Goal: Task Accomplishment & Management: Manage account settings

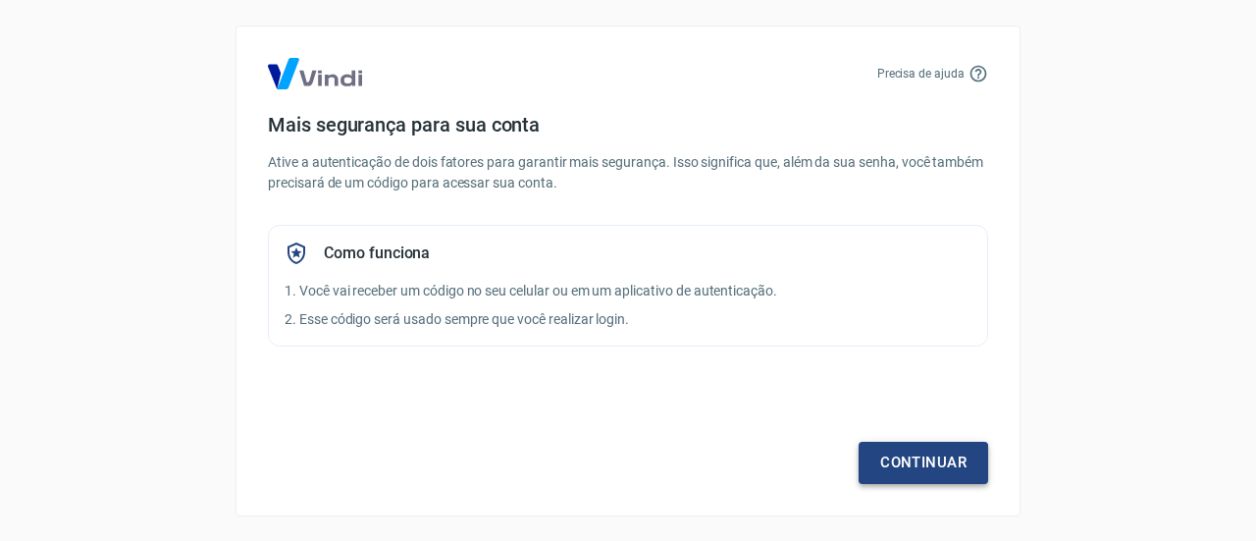
click at [899, 450] on link "Continuar" at bounding box center [924, 462] width 130 height 41
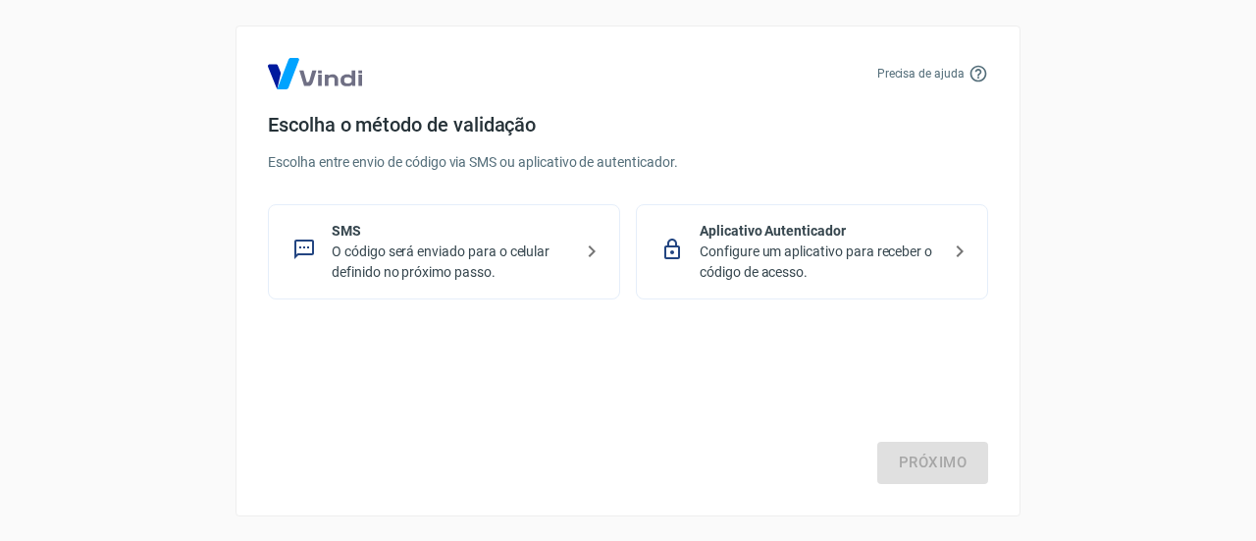
click at [520, 264] on p "O código será enviado para o celular definido no próximo passo." at bounding box center [452, 261] width 240 height 41
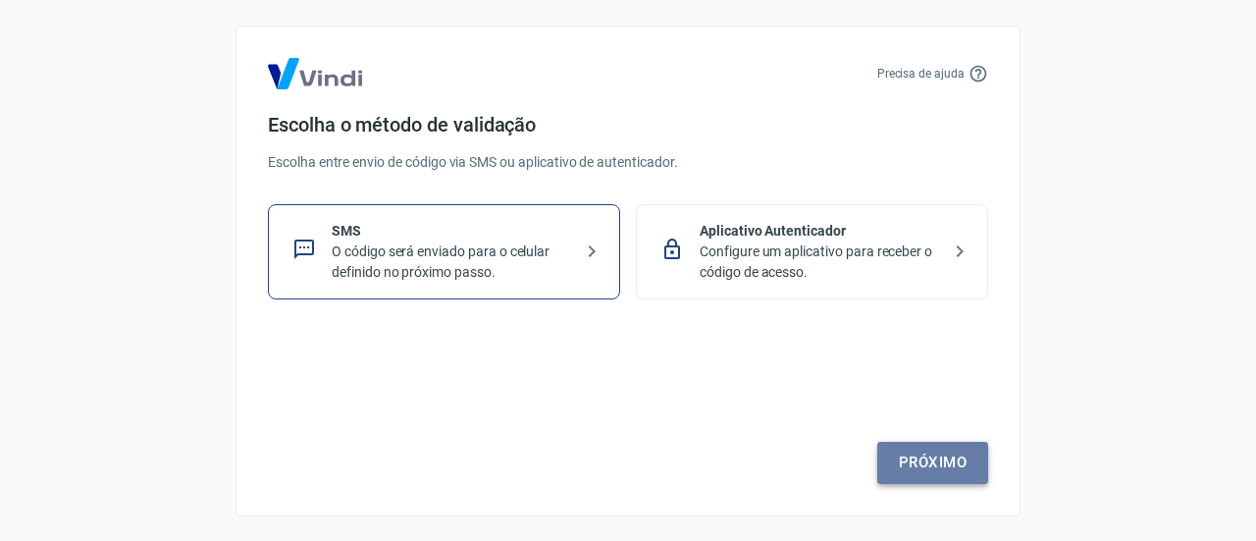
click at [918, 462] on link "Próximo" at bounding box center [932, 462] width 111 height 41
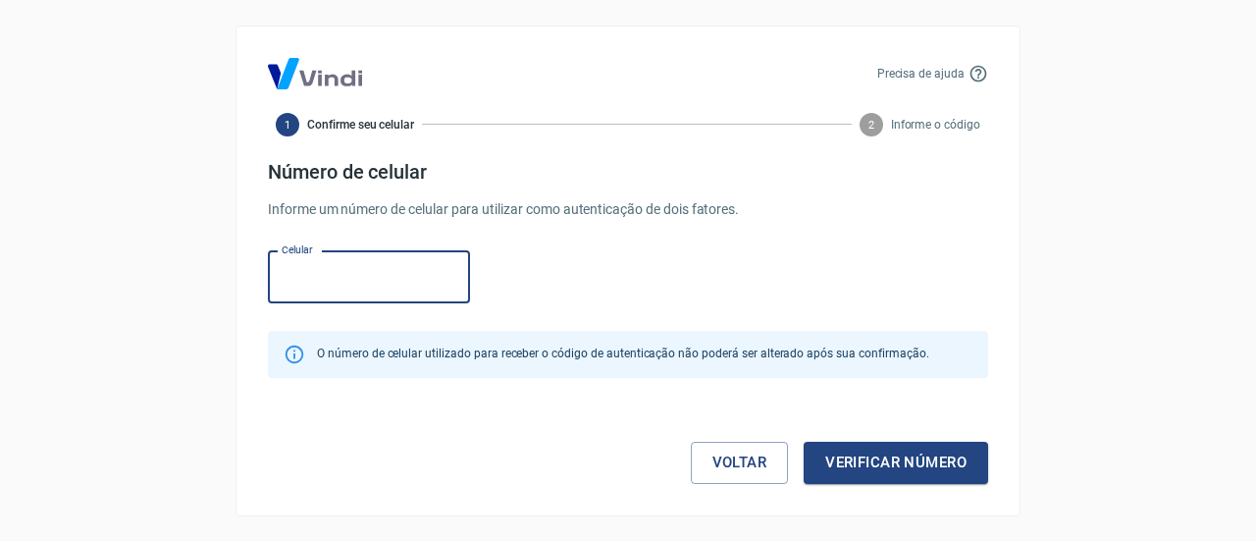
click at [386, 278] on input "Celular" at bounding box center [369, 277] width 202 height 52
type input "(15) 99821-0706"
click at [886, 455] on button "Verificar número" at bounding box center [896, 462] width 184 height 41
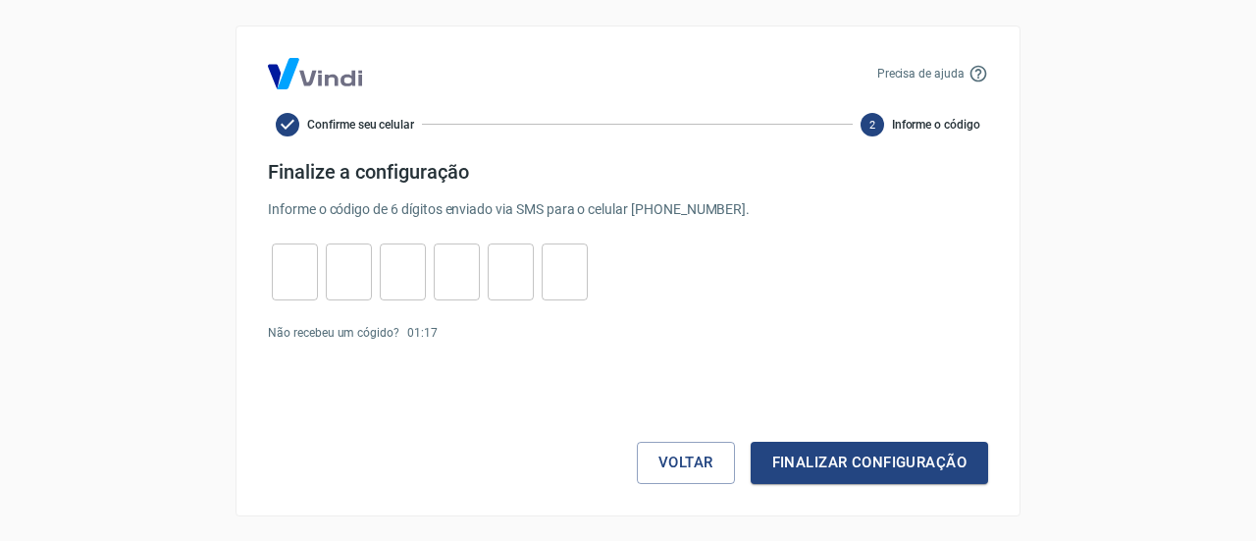
click at [291, 274] on input "tel" at bounding box center [295, 271] width 46 height 42
type input "1"
type input "8"
type input "4"
type input "0"
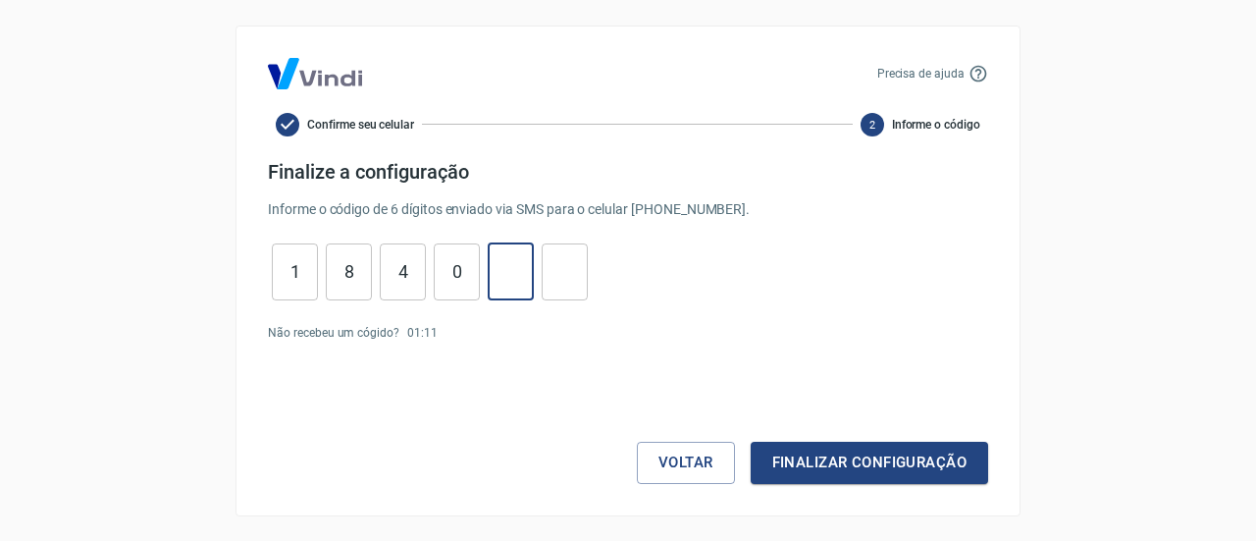
type input "5"
type input "2"
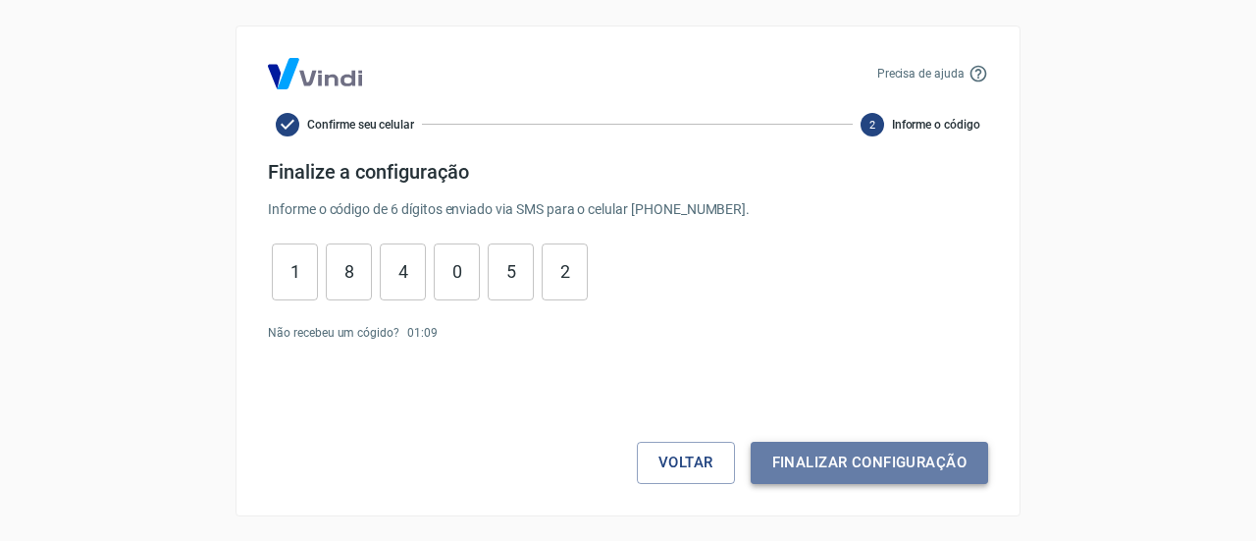
click at [876, 455] on button "Finalizar configuração" at bounding box center [869, 462] width 237 height 41
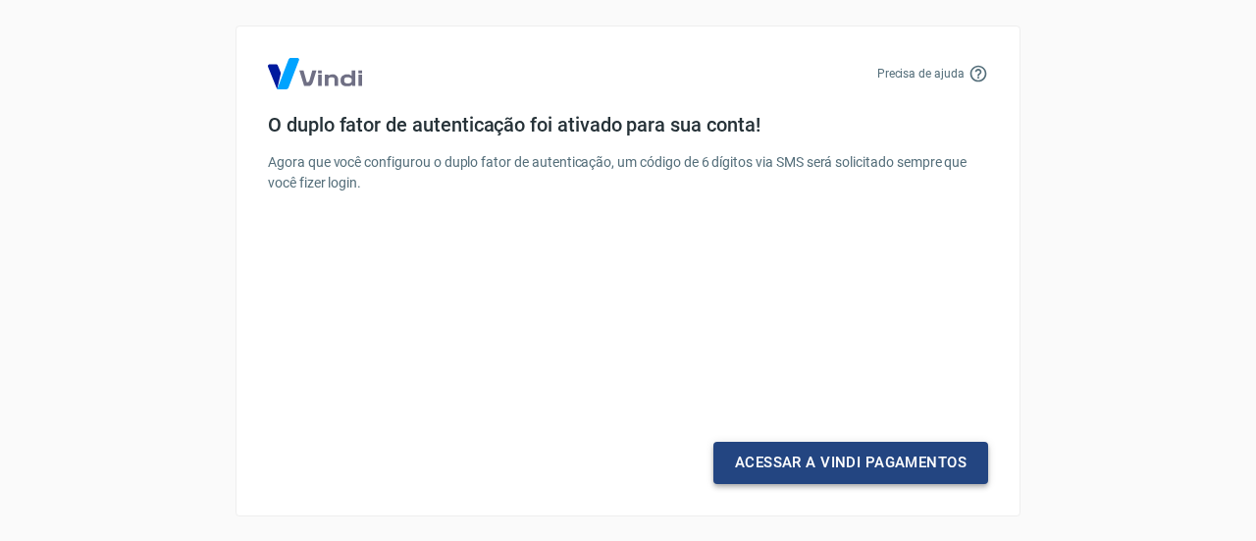
click at [876, 455] on link "Acessar a Vindi Pagamentos" at bounding box center [850, 462] width 275 height 41
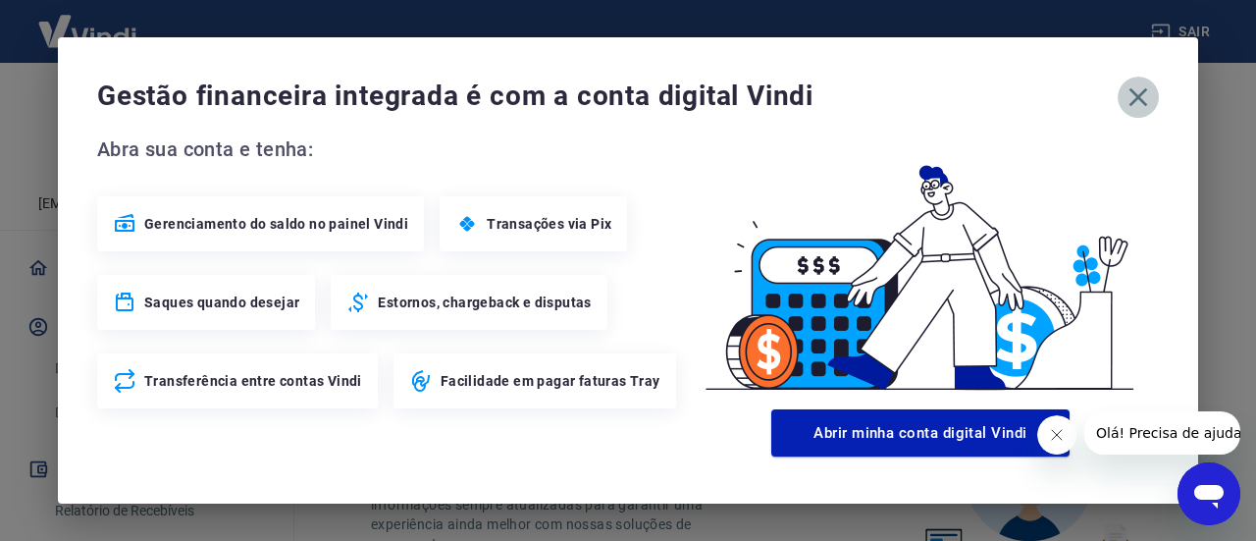
click at [1136, 92] on icon "button" at bounding box center [1138, 96] width 31 height 31
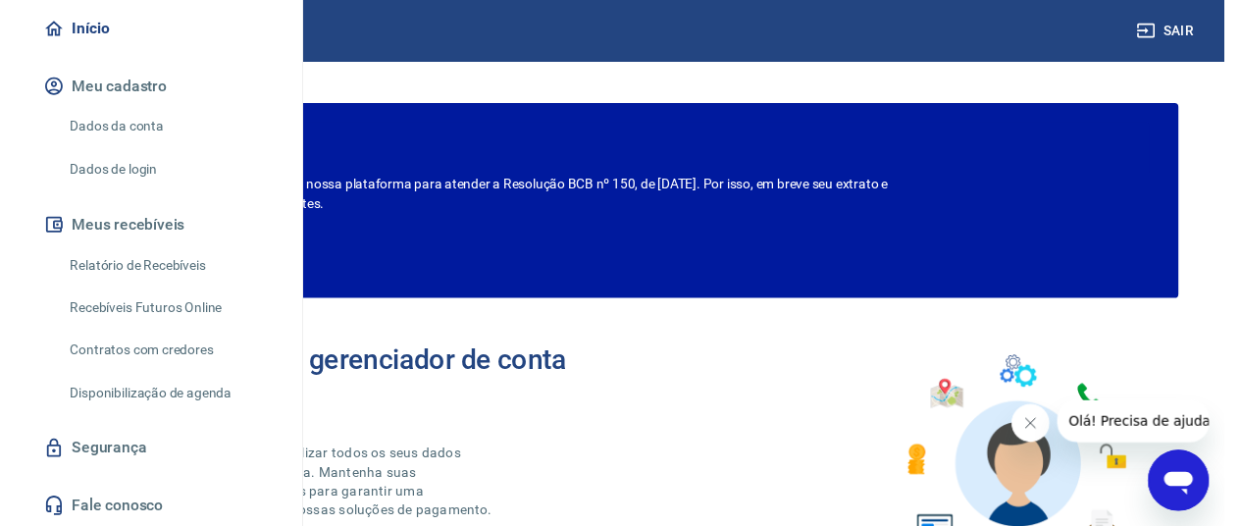
scroll to position [217, 0]
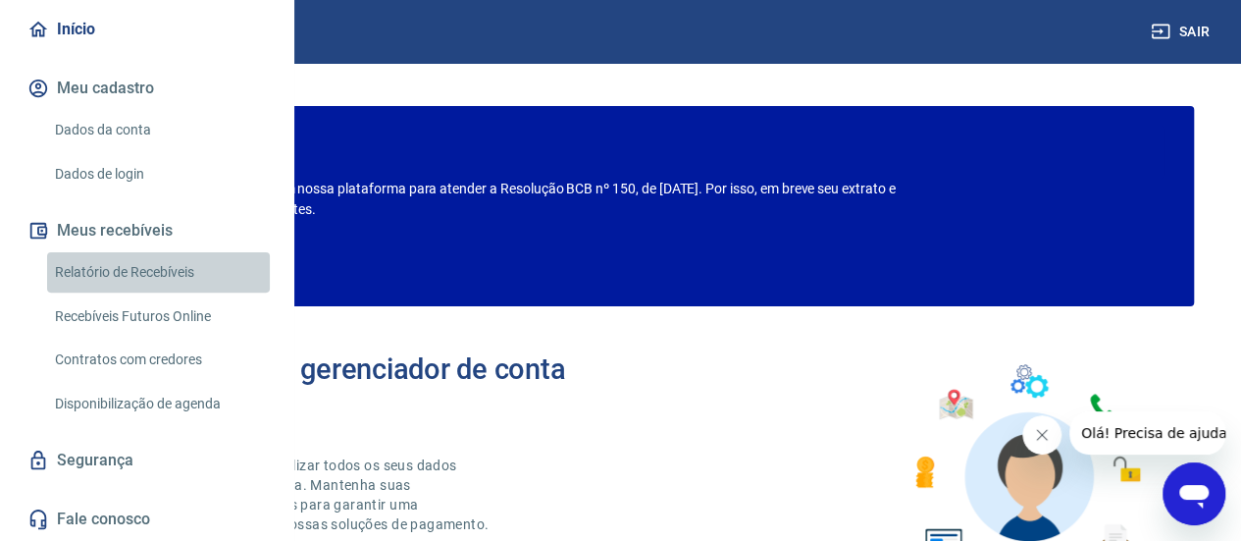
click at [173, 292] on link "Relatório de Recebíveis" at bounding box center [158, 272] width 223 height 40
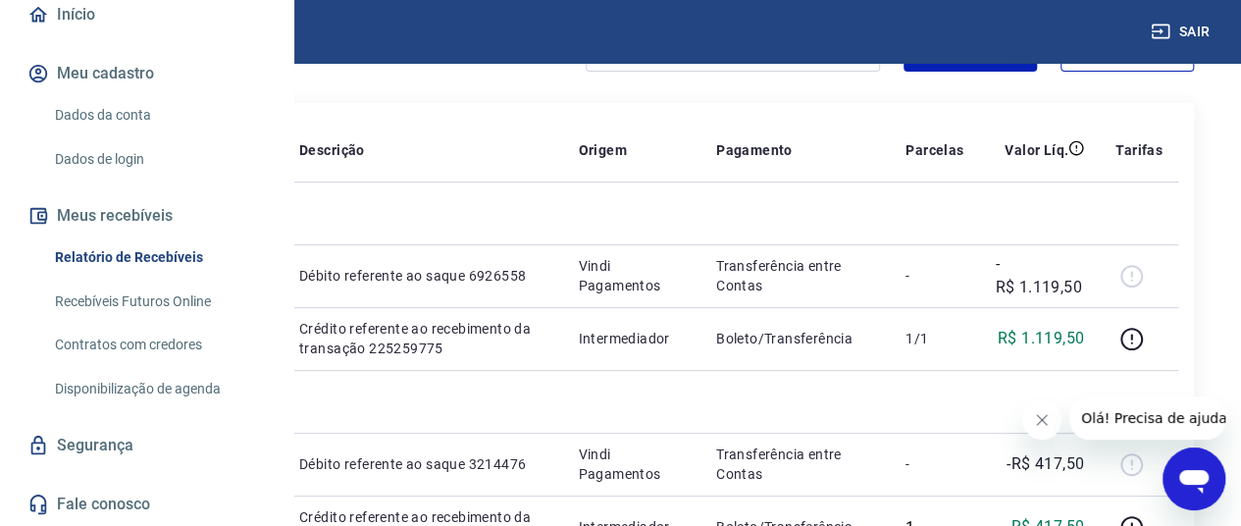
scroll to position [224, 0]
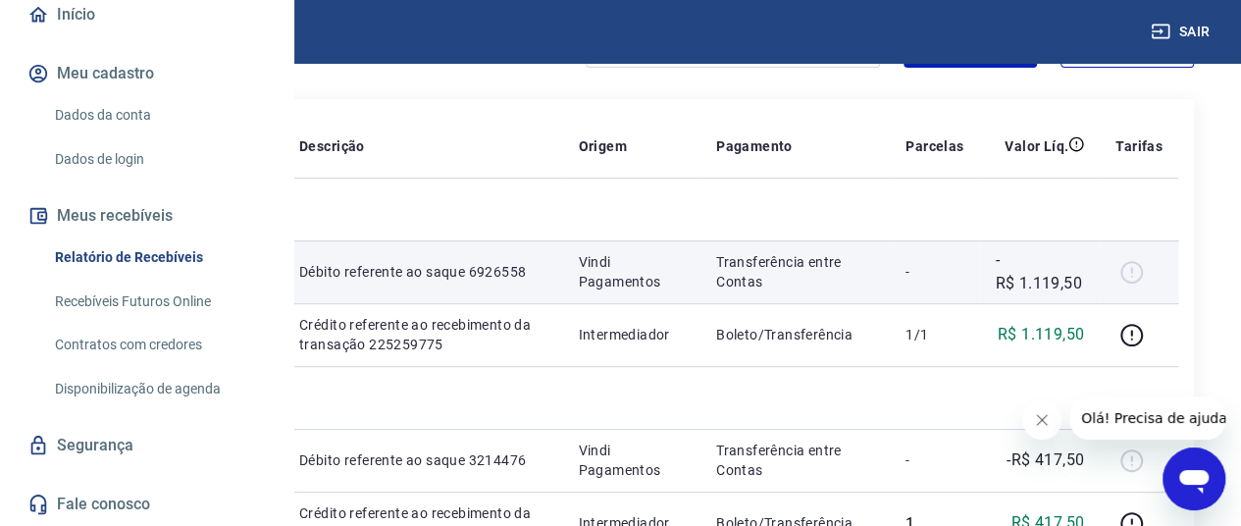
click at [162, 282] on p "6926558" at bounding box center [119, 272] width 83 height 20
click at [1163, 278] on div at bounding box center [1139, 271] width 47 height 31
click at [547, 278] on p "Débito referente ao saque 6926558" at bounding box center [422, 272] width 247 height 20
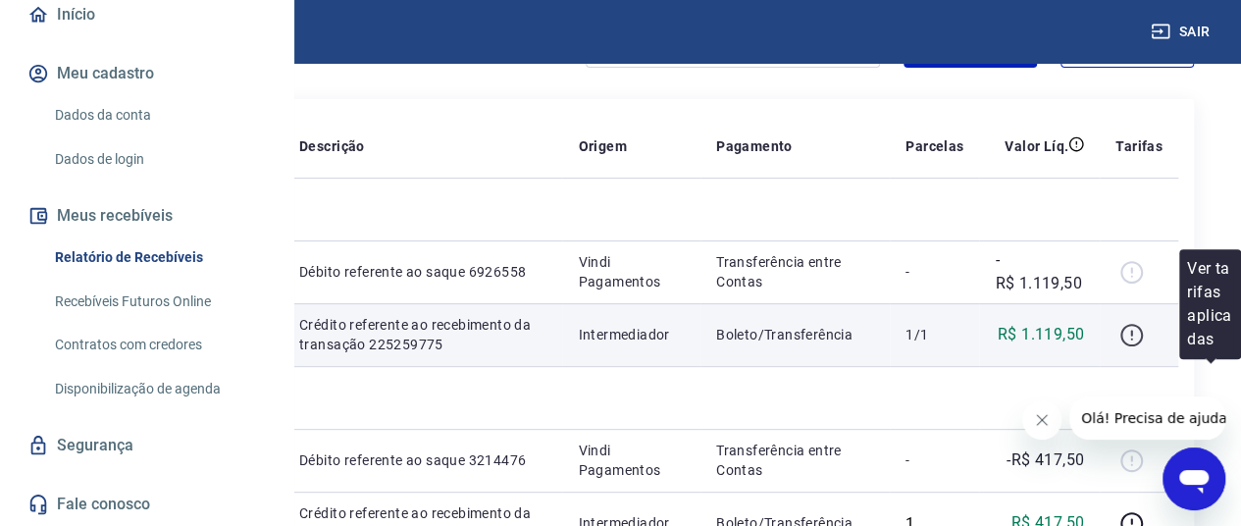
click at [1132, 336] on icon "button" at bounding box center [1131, 333] width 2 height 6
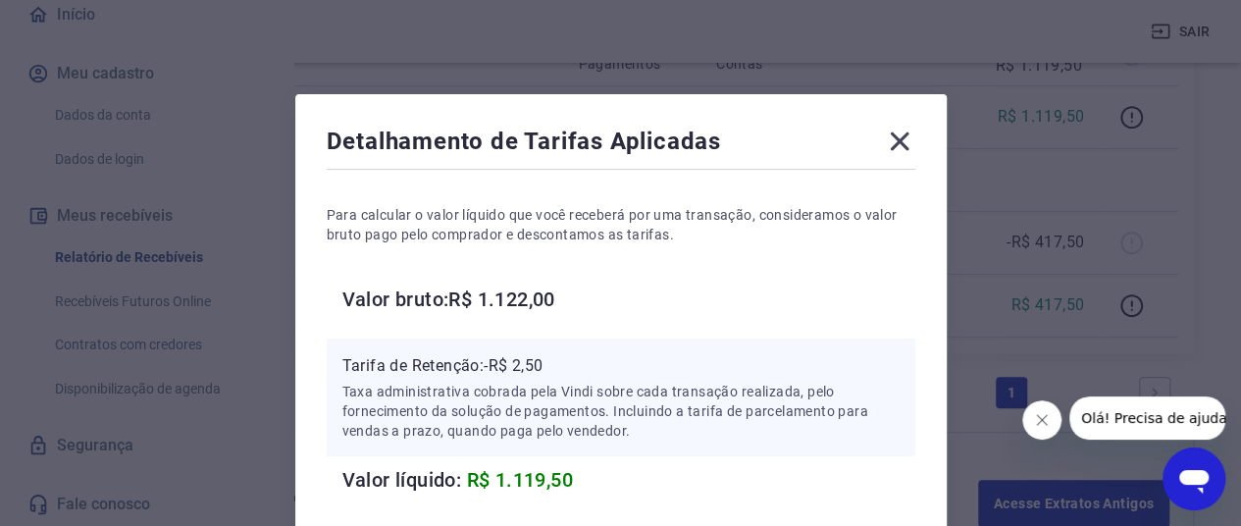
scroll to position [460, 0]
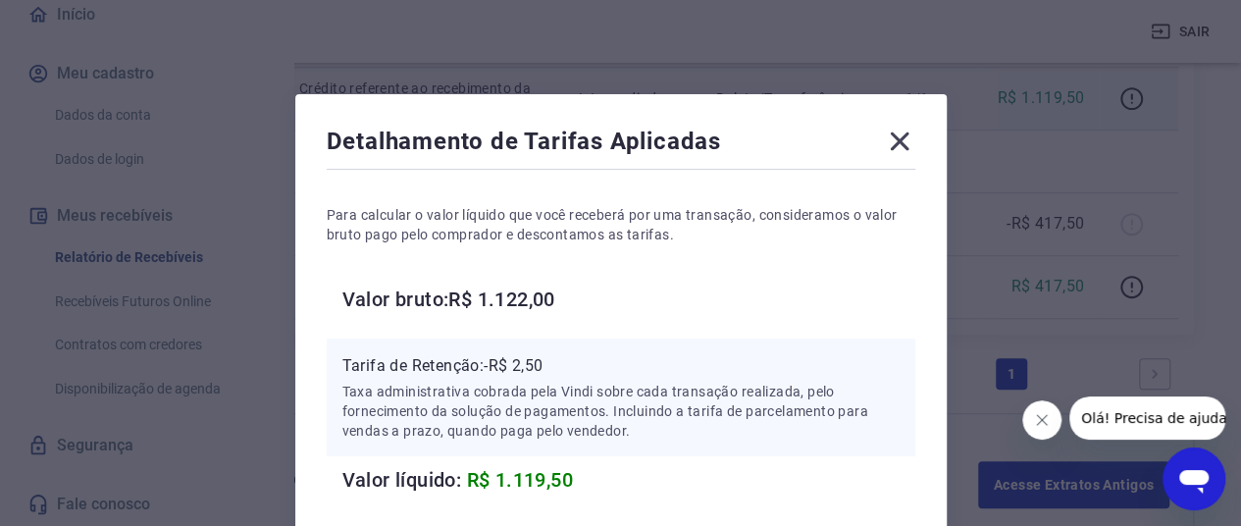
drag, startPoint x: 770, startPoint y: 308, endPoint x: 766, endPoint y: 333, distance: 24.8
click at [767, 329] on div "Para calcular o valor líquido que você receberá por uma transação, consideramos…" at bounding box center [621, 335] width 589 height 322
click at [912, 156] on icon at bounding box center [899, 141] width 31 height 31
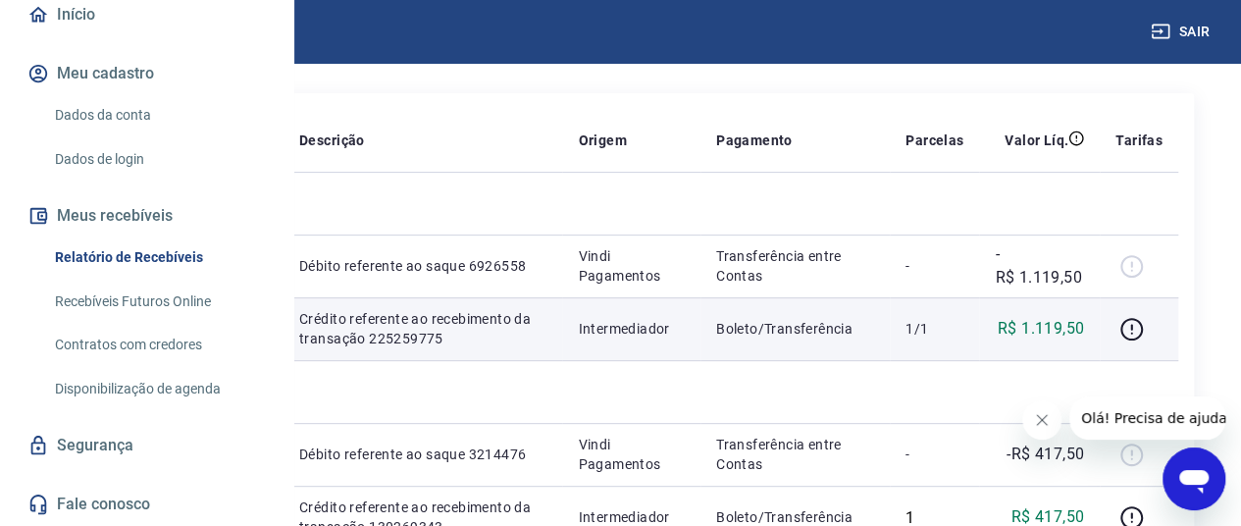
scroll to position [233, 0]
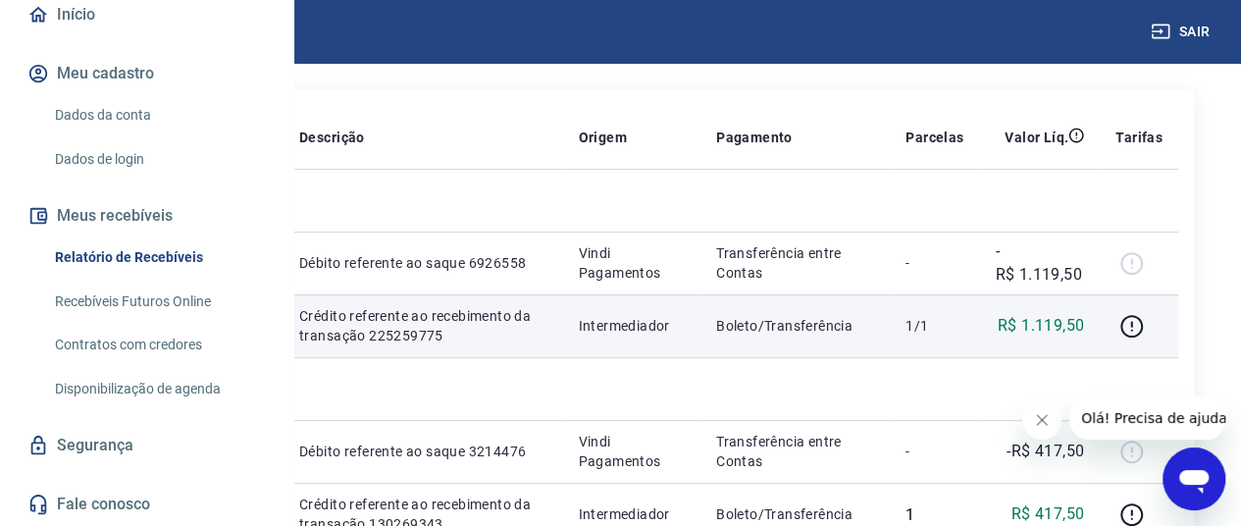
click at [162, 336] on p "225259775" at bounding box center [119, 326] width 83 height 20
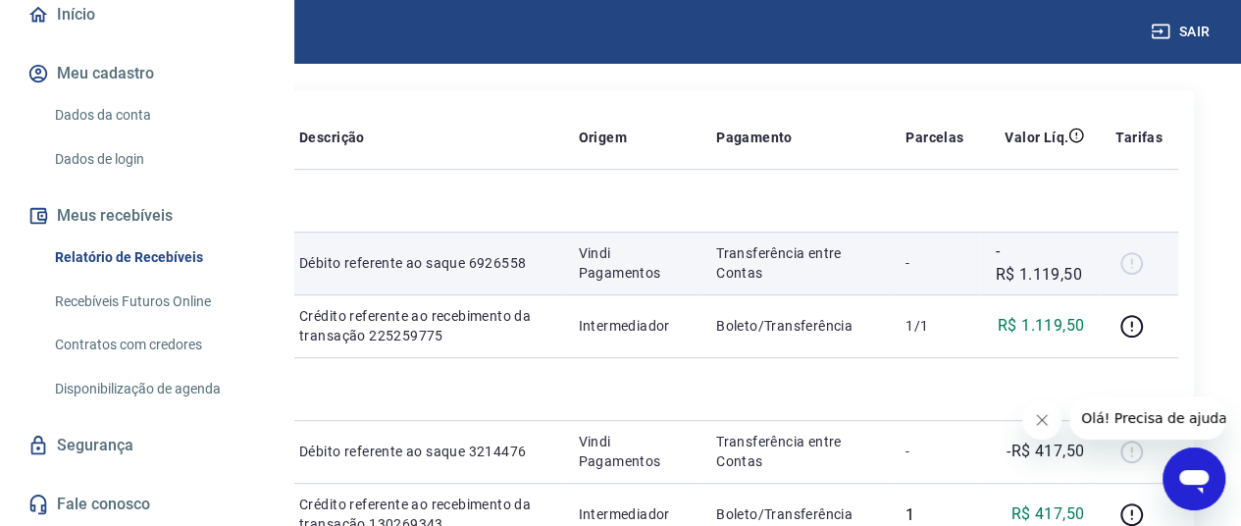
click at [178, 253] on td "6926558" at bounding box center [120, 263] width 115 height 63
click at [547, 264] on p "Débito referente ao saque 6926558" at bounding box center [422, 263] width 247 height 20
click at [684, 268] on p "Vindi Pagamentos" at bounding box center [631, 262] width 106 height 39
click at [828, 272] on p "Transferência entre Contas" at bounding box center [795, 262] width 158 height 39
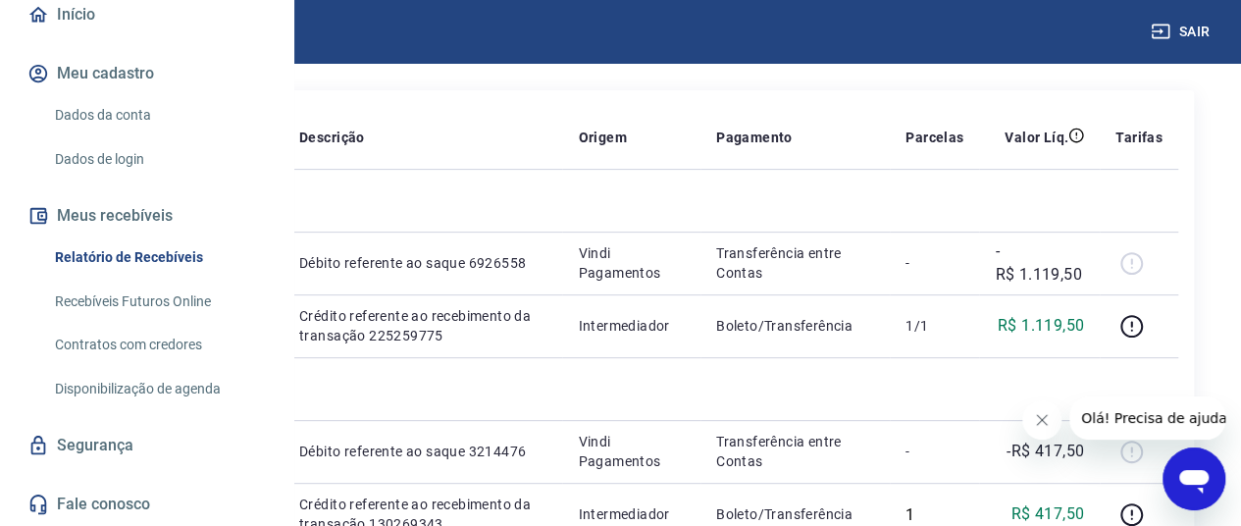
scroll to position [225, 0]
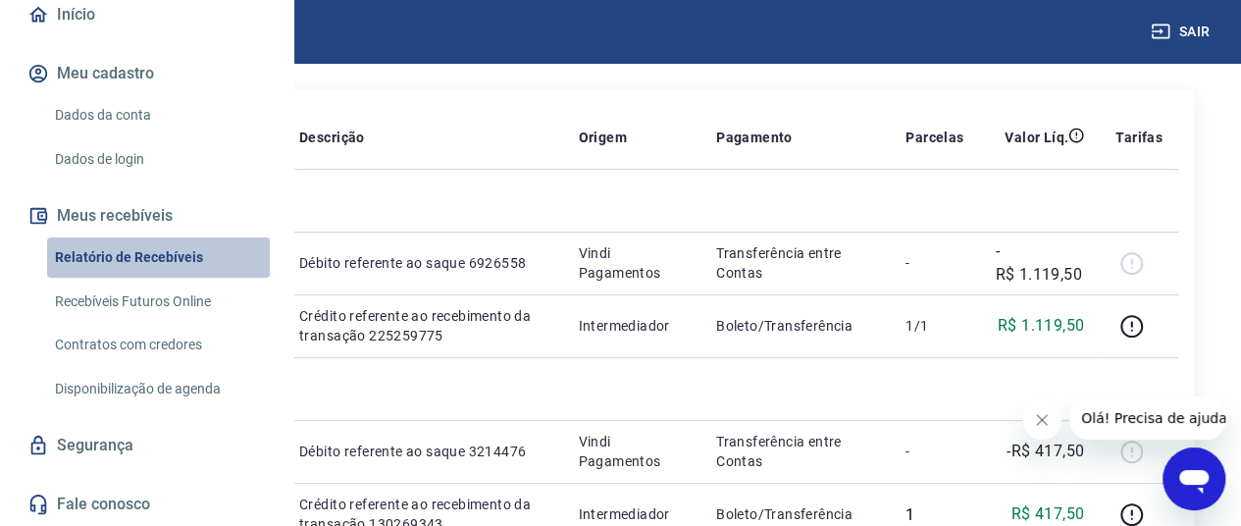
click at [177, 278] on link "Relatório de Recebíveis" at bounding box center [158, 257] width 223 height 40
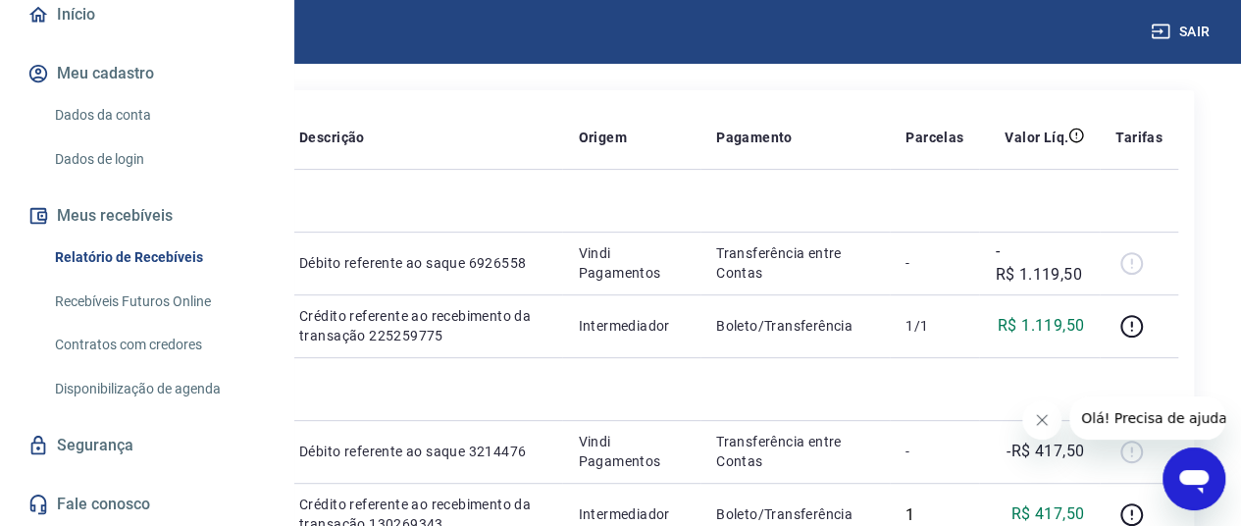
scroll to position [233, 15]
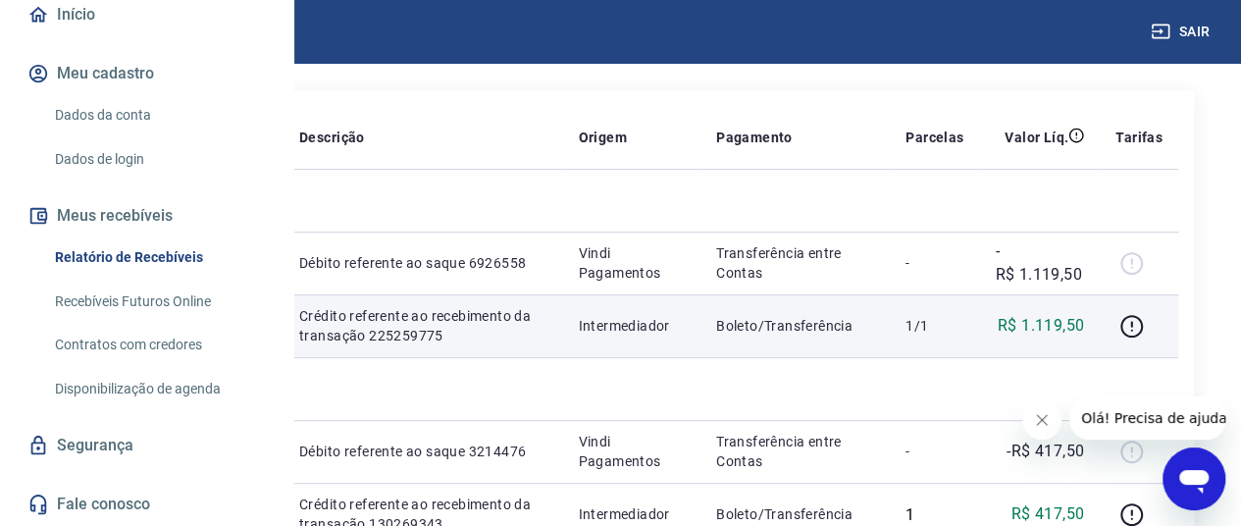
click at [864, 336] on p "Boleto/Transferência" at bounding box center [795, 326] width 158 height 20
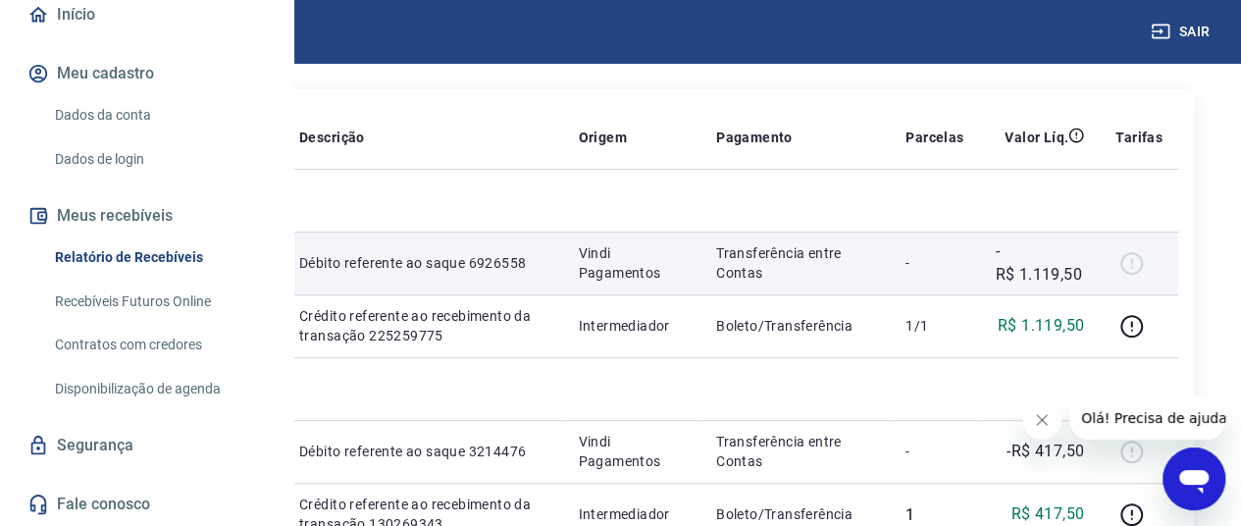
click at [873, 274] on p "Transferência entre Contas" at bounding box center [795, 262] width 158 height 39
click at [873, 275] on p "Transferência entre Contas" at bounding box center [795, 262] width 158 height 39
click at [547, 272] on p "Débito referente ao saque 6926558" at bounding box center [422, 263] width 247 height 20
click at [1163, 276] on div at bounding box center [1139, 262] width 47 height 31
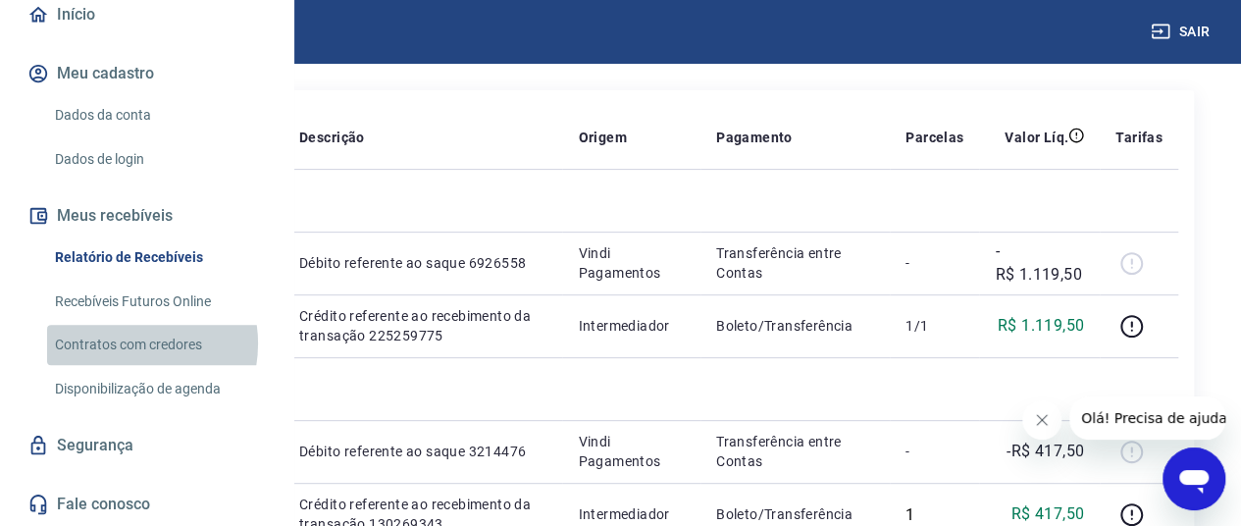
click at [125, 365] on link "Contratos com credores" at bounding box center [158, 345] width 223 height 40
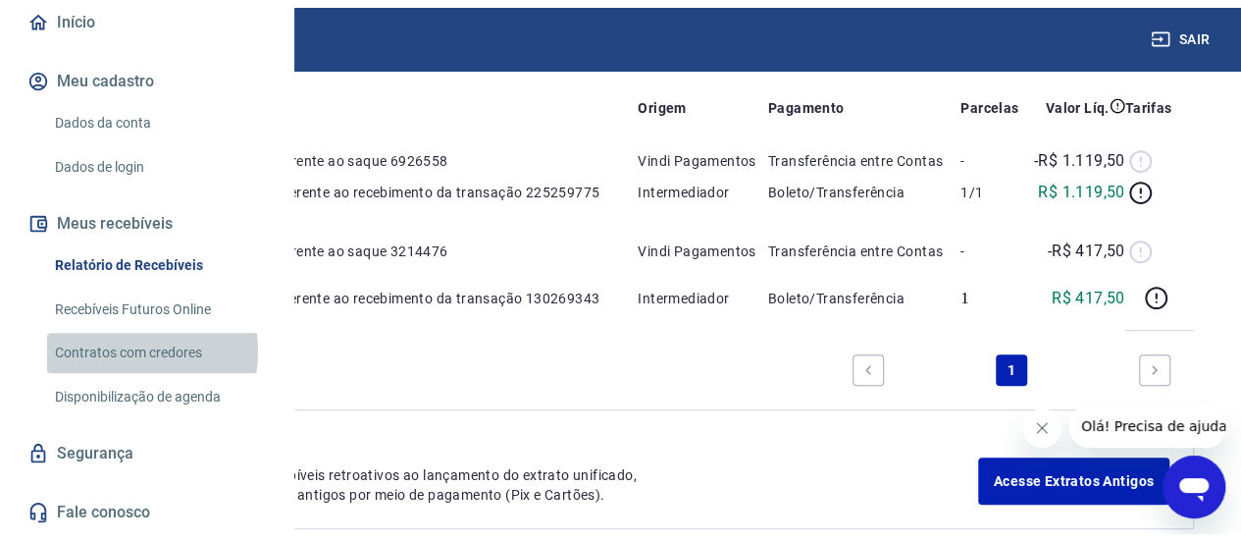
scroll to position [233, 0]
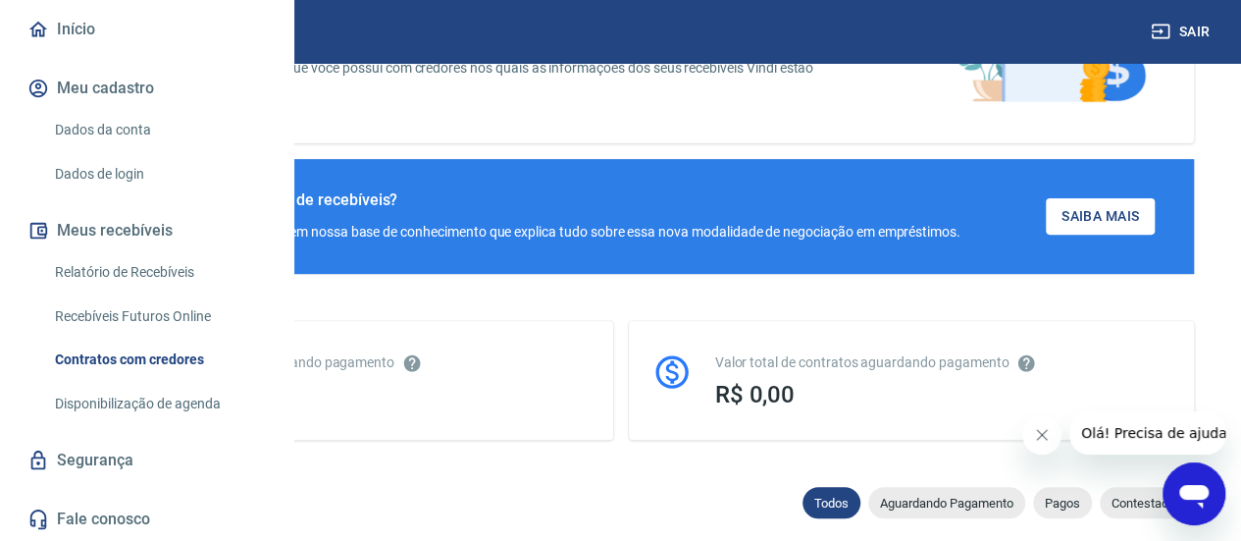
click at [149, 328] on link "Recebíveis Futuros Online" at bounding box center [158, 316] width 223 height 40
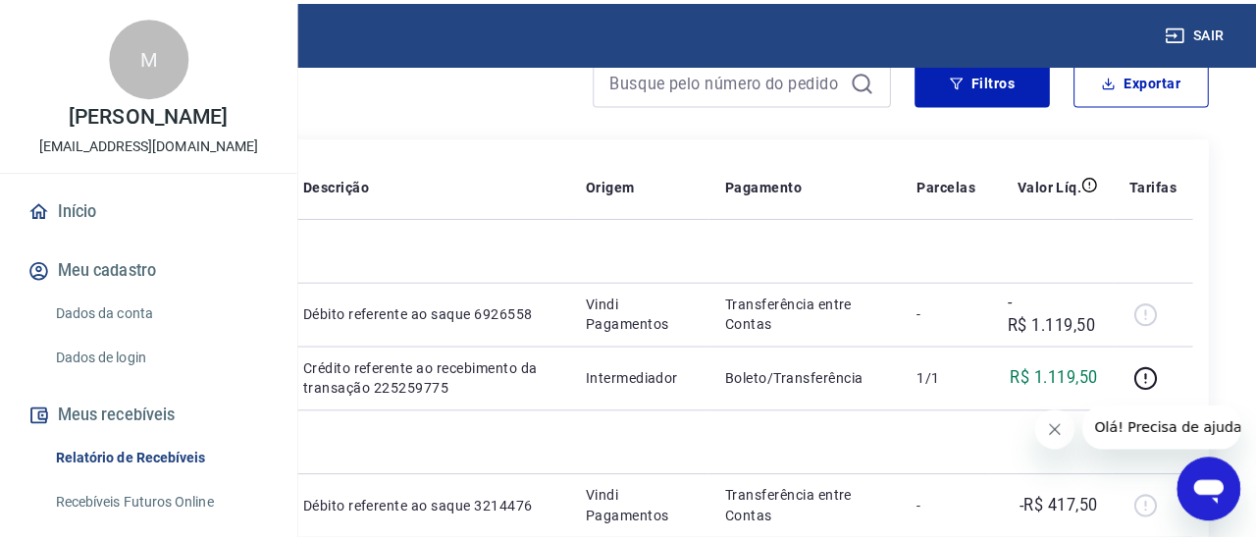
scroll to position [180, 0]
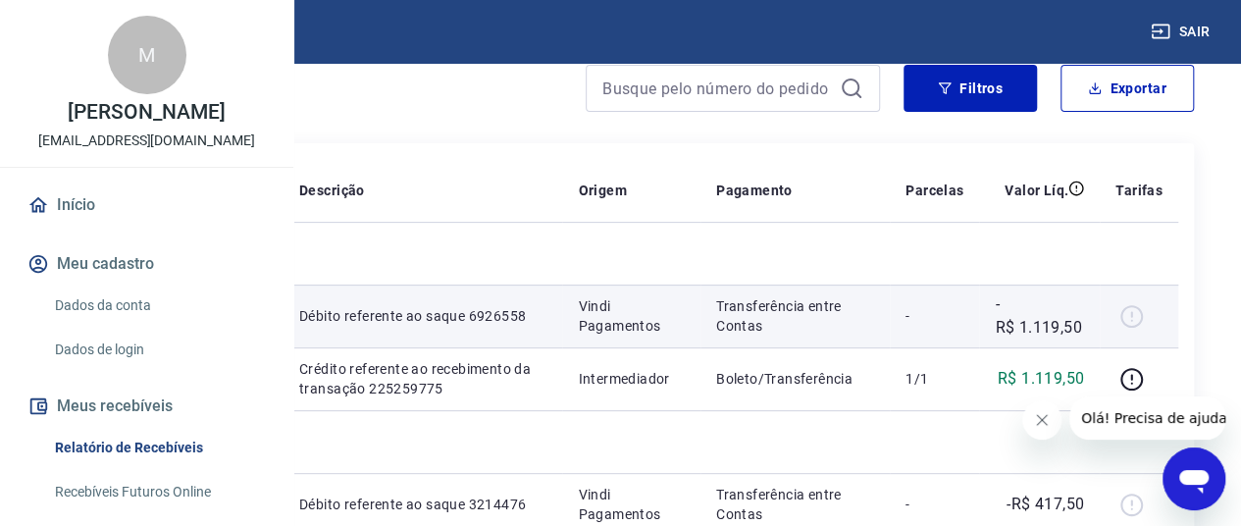
click at [1163, 313] on div at bounding box center [1139, 315] width 47 height 31
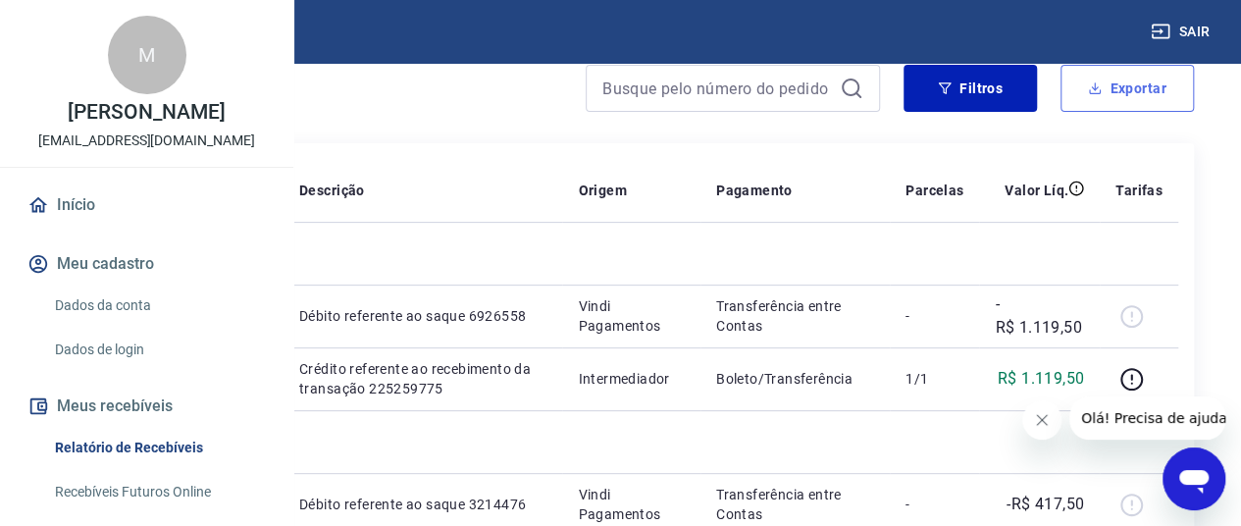
click at [1111, 94] on button "Exportar" at bounding box center [1127, 88] width 133 height 47
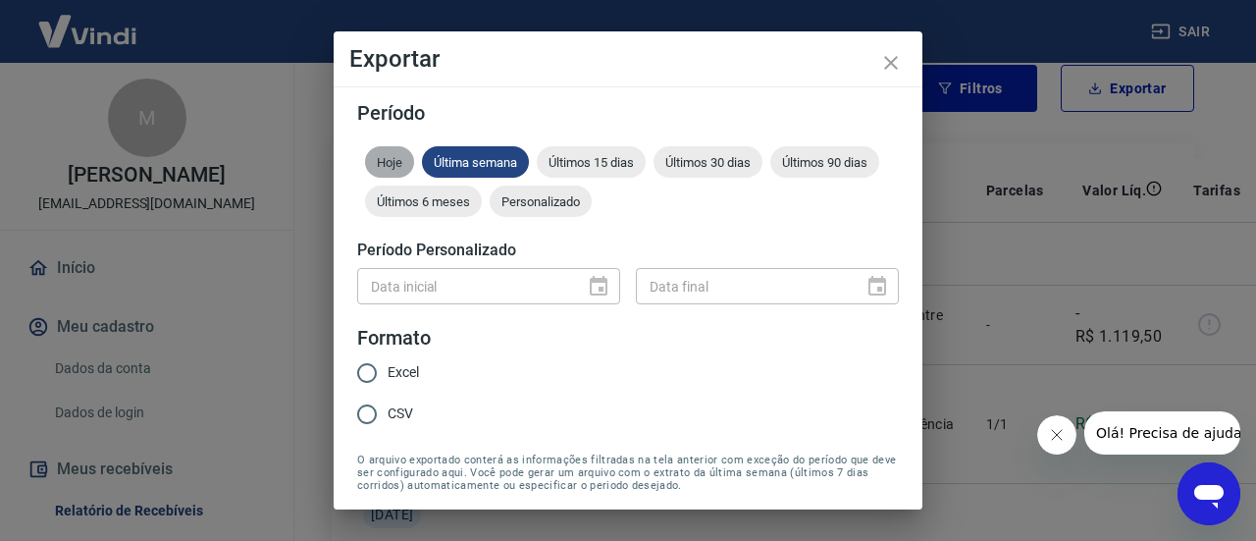
click at [383, 168] on span "Hoje" at bounding box center [389, 162] width 49 height 15
click at [402, 381] on span "Excel" at bounding box center [403, 372] width 31 height 21
click at [388, 381] on input "Excel" at bounding box center [366, 372] width 41 height 41
radio input "true"
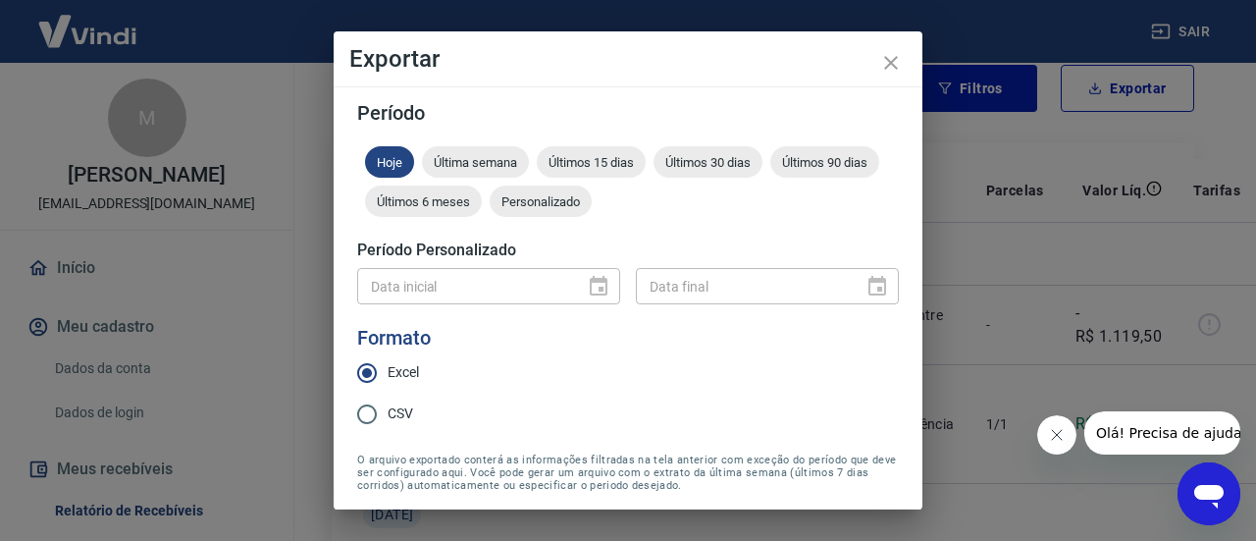
click at [583, 282] on div "Data inicial" at bounding box center [488, 286] width 263 height 36
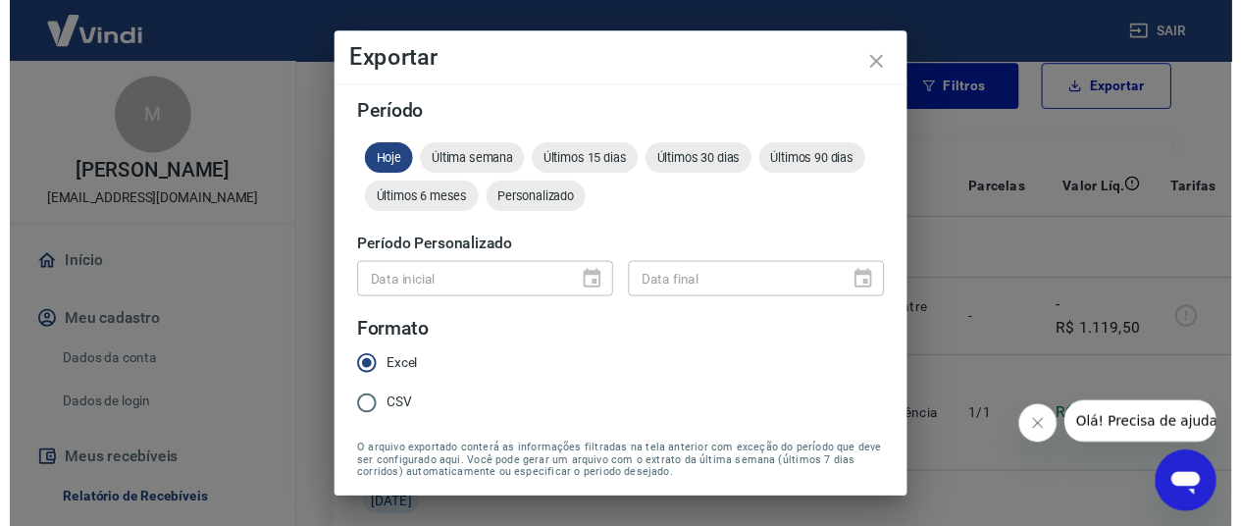
scroll to position [71, 0]
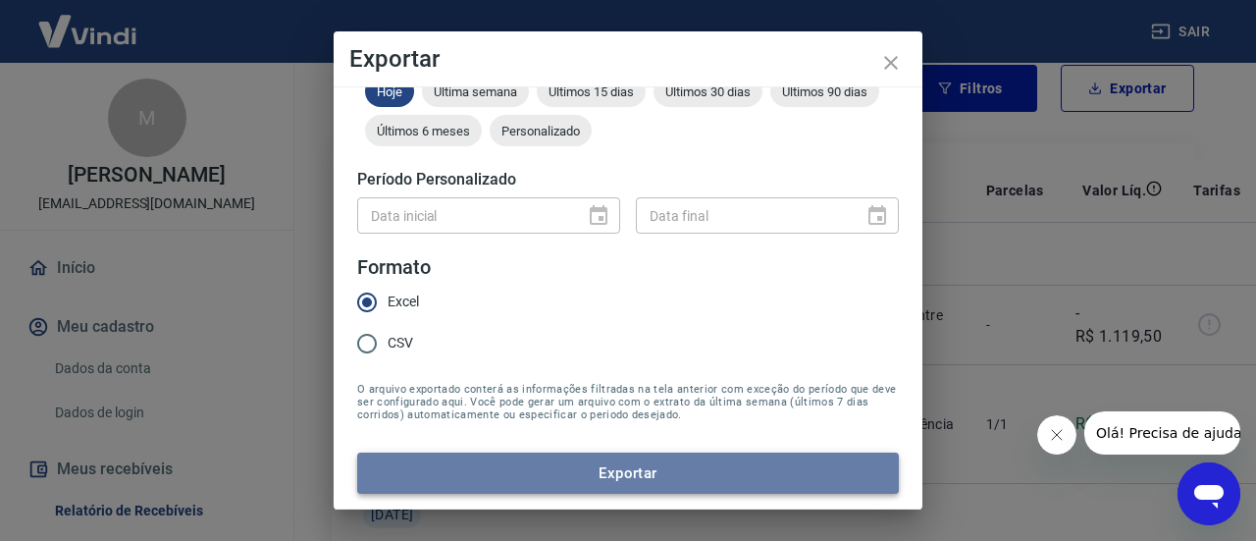
click at [733, 467] on button "Exportar" at bounding box center [628, 472] width 542 height 41
